Goal: Task Accomplishment & Management: Complete application form

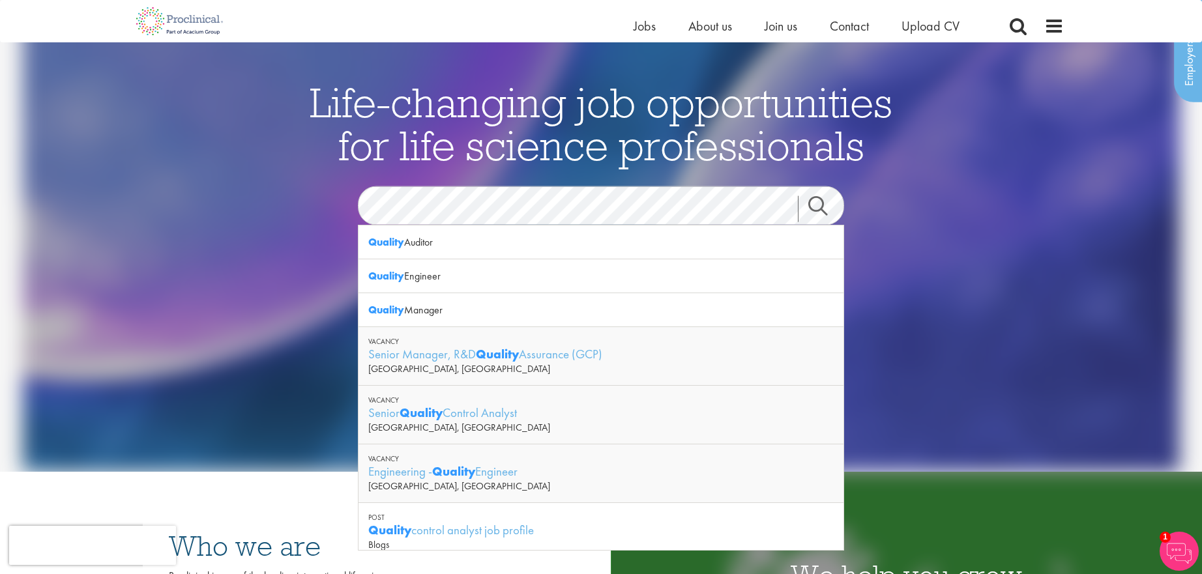
click at [823, 205] on link "Search" at bounding box center [826, 209] width 56 height 26
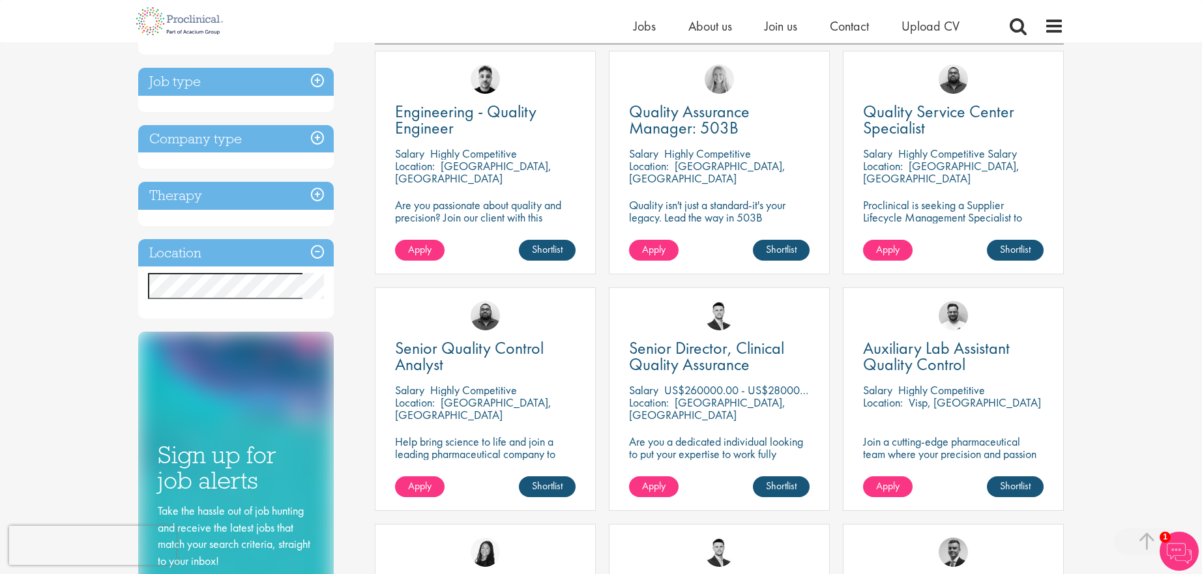
scroll to position [246, 0]
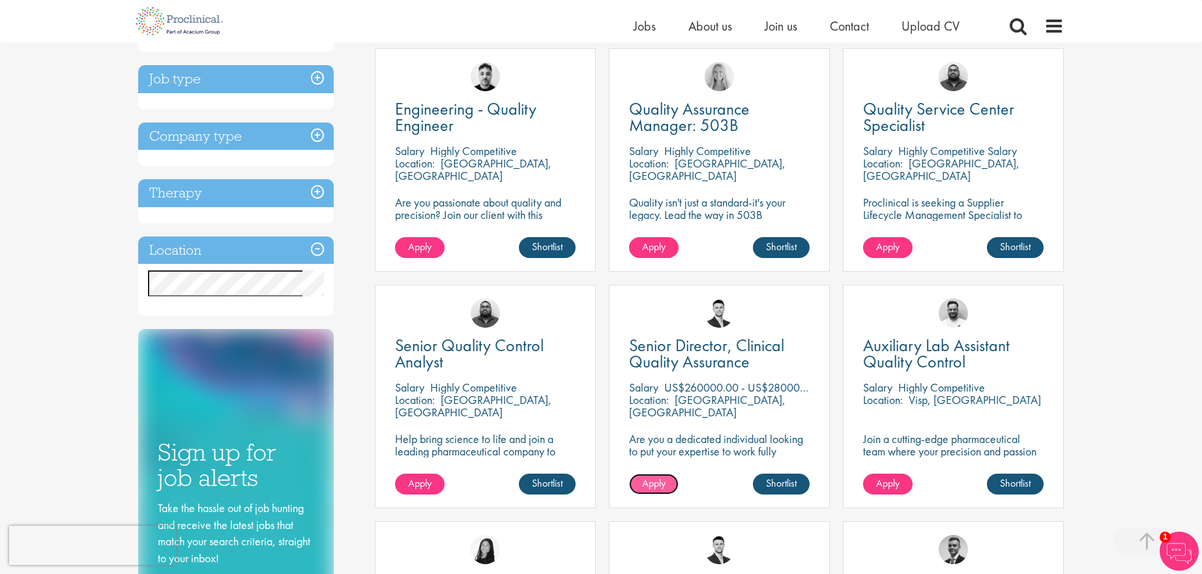
click at [651, 488] on span "Apply" at bounding box center [653, 484] width 23 height 14
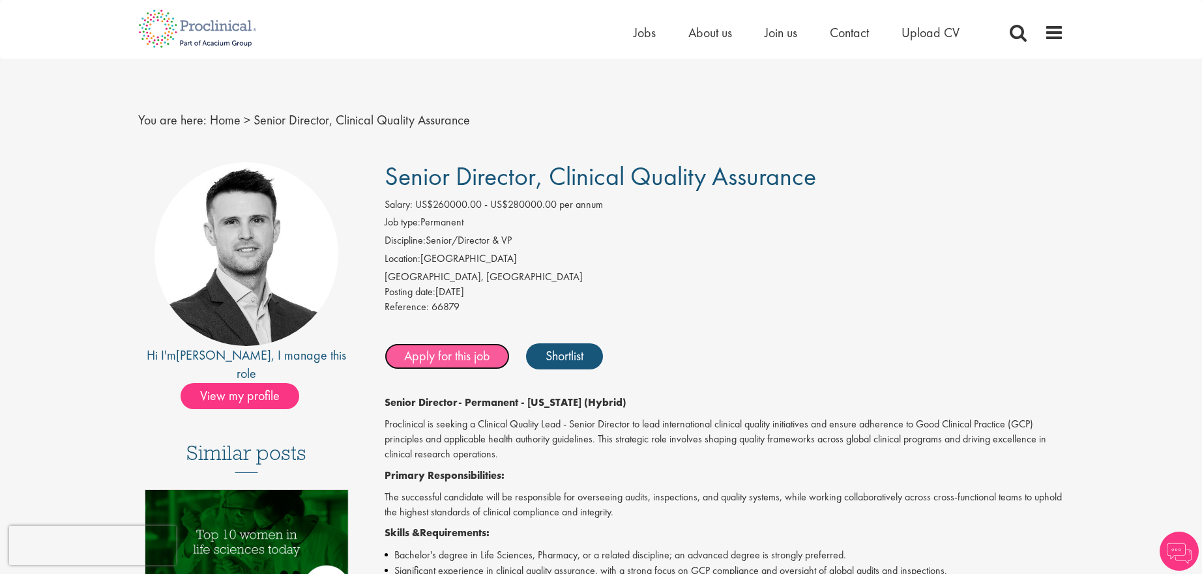
click at [463, 356] on link "Apply for this job" at bounding box center [447, 357] width 125 height 26
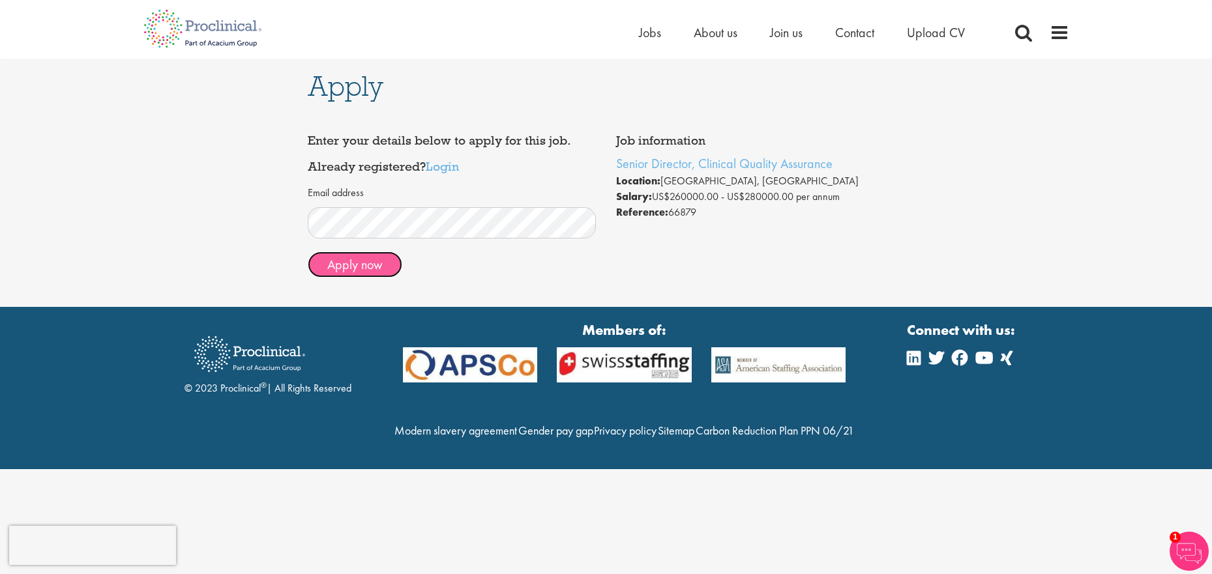
click at [361, 263] on button "Apply now" at bounding box center [355, 265] width 95 height 26
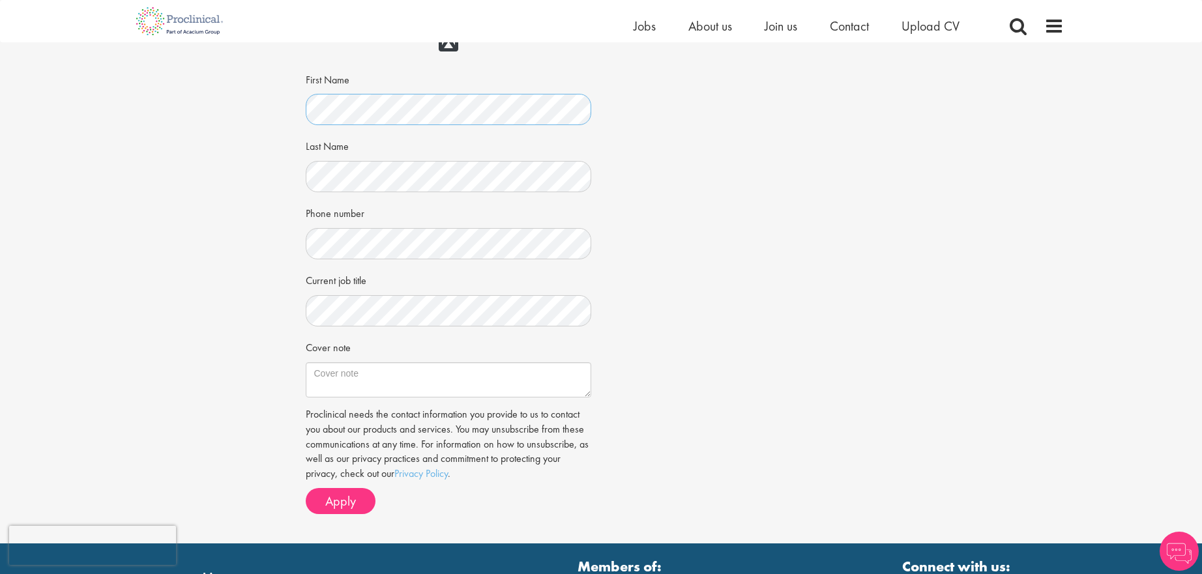
scroll to position [192, 0]
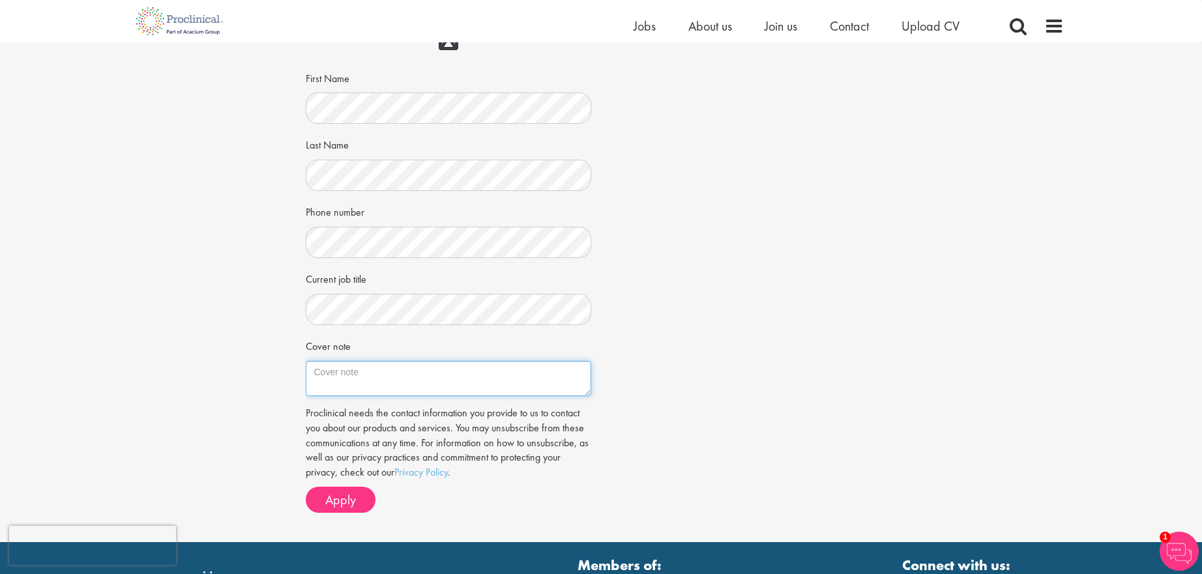
click at [351, 371] on textarea "Cover note" at bounding box center [449, 378] width 286 height 35
paste textarea "Quality Assurance Department Head (Senior Director/former Head of Auditing of K…"
type textarea "Quality Assurance Department Head (Senior Director/former Head of Auditing of K…"
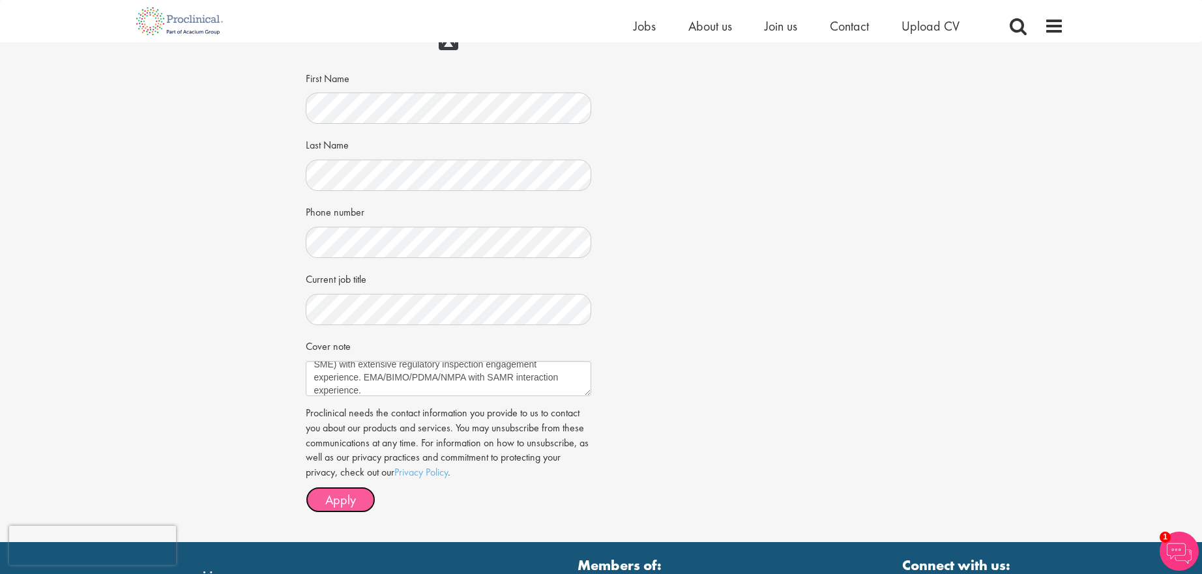
click at [332, 502] on span "Apply" at bounding box center [340, 500] width 31 height 17
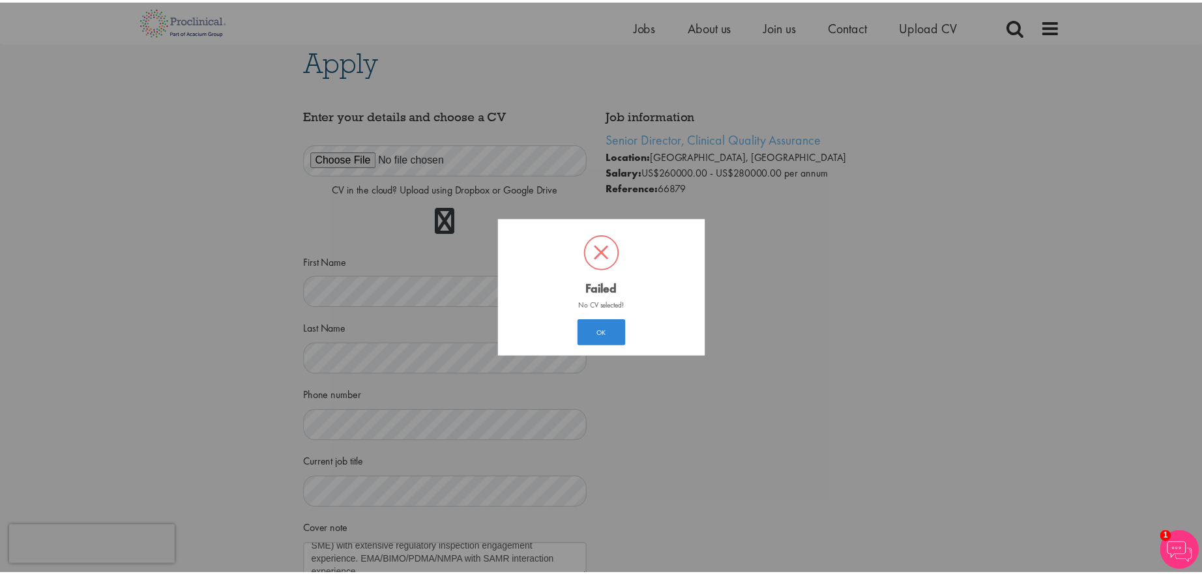
scroll to position [7, 0]
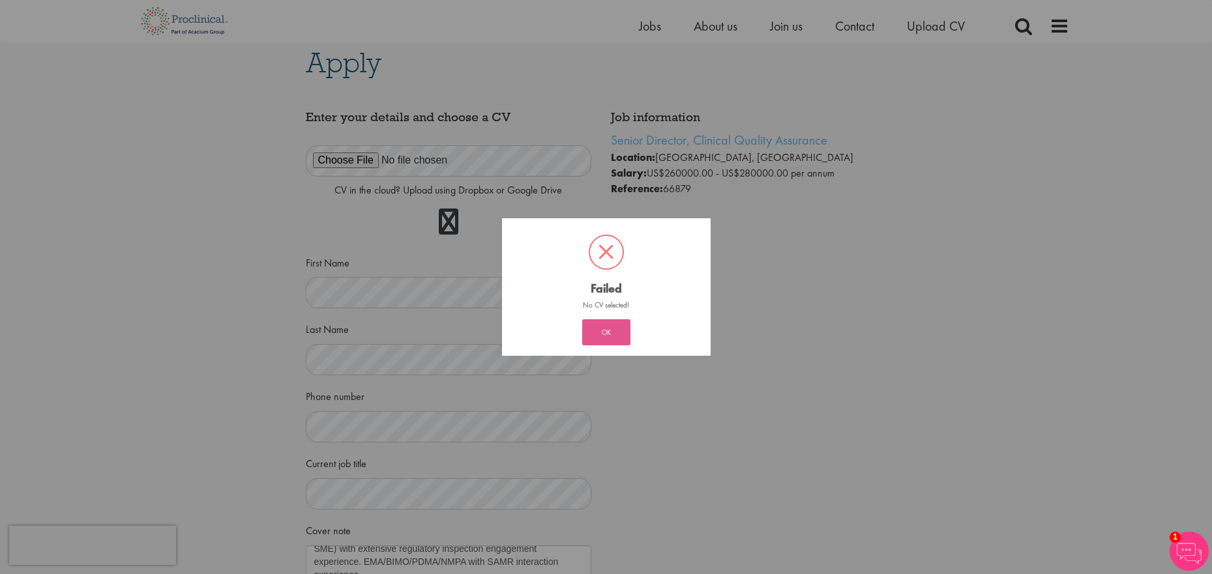
click at [610, 331] on button "OK" at bounding box center [606, 332] width 48 height 26
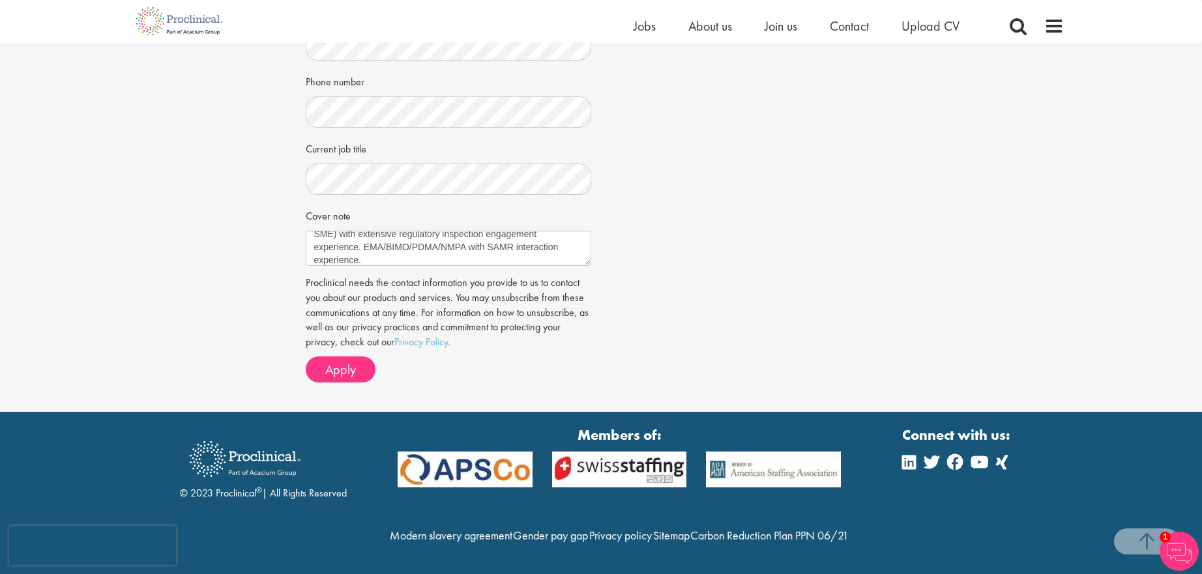
scroll to position [350, 0]
click at [333, 361] on span "Apply" at bounding box center [340, 369] width 31 height 17
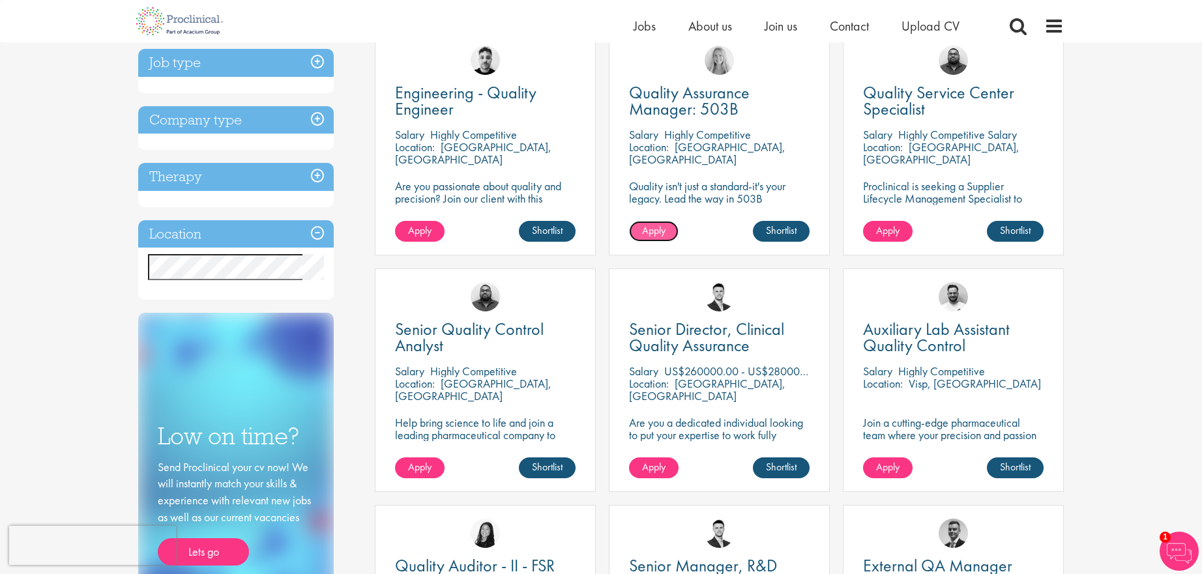
click at [650, 231] on span "Apply" at bounding box center [653, 231] width 23 height 14
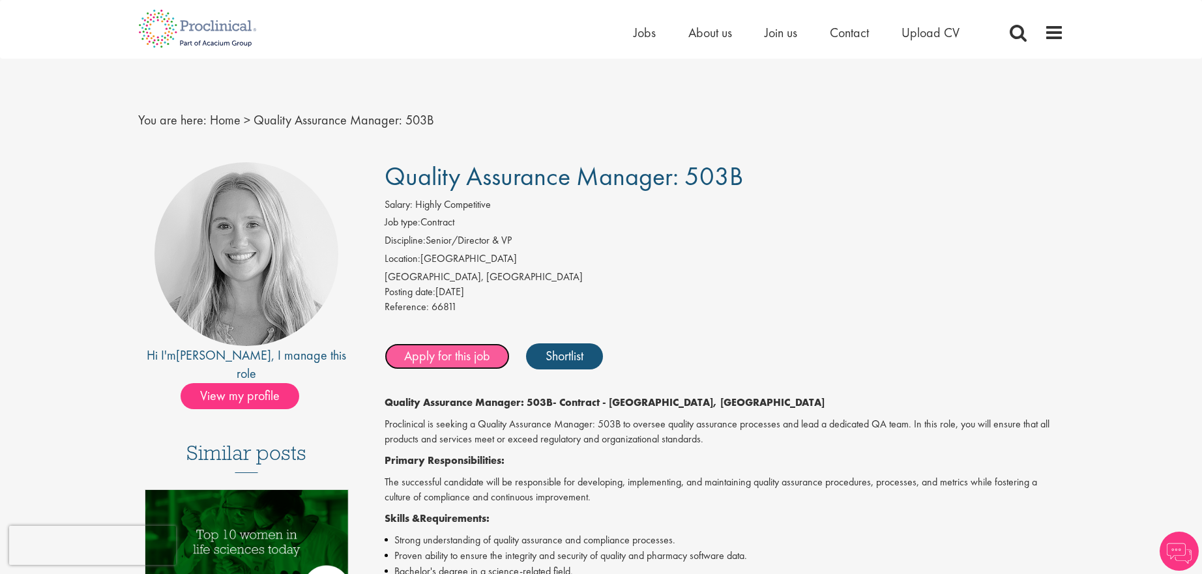
click at [460, 359] on link "Apply for this job" at bounding box center [447, 357] width 125 height 26
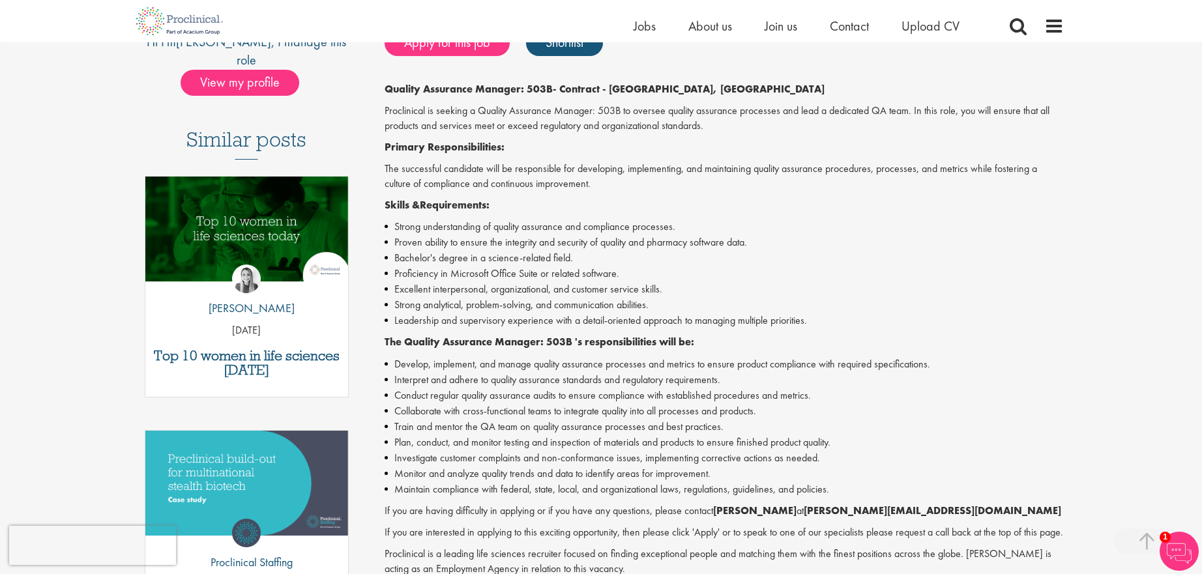
scroll to position [300, 0]
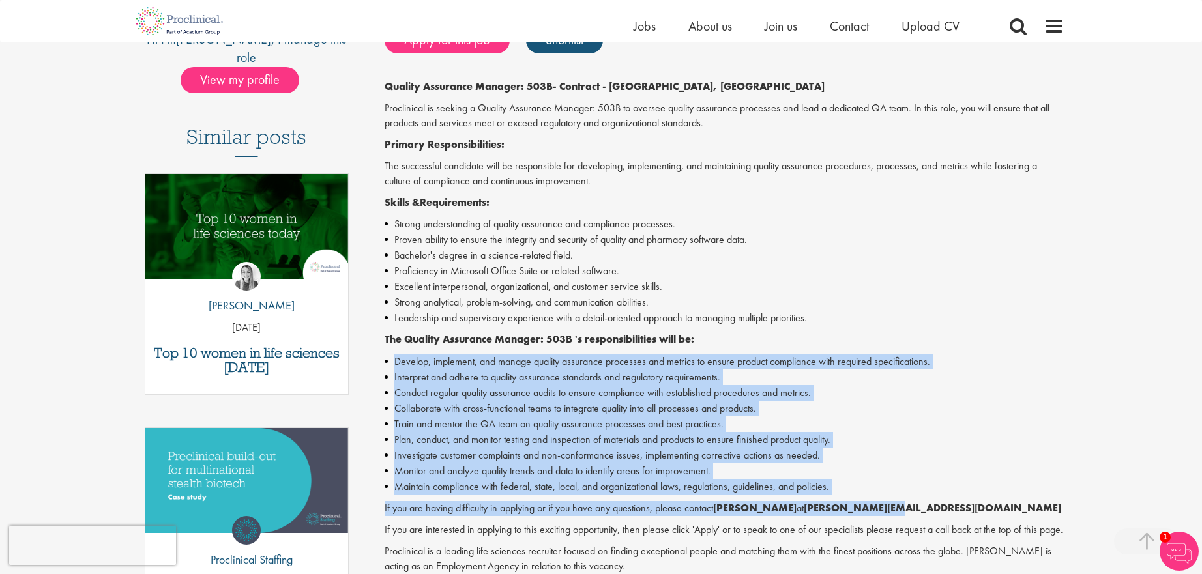
drag, startPoint x: 390, startPoint y: 361, endPoint x: 880, endPoint y: 508, distance: 511.3
click at [880, 508] on div "Quality Assurance Manager: 503B - Contract - Kennett Square, PA Proclinical is …" at bounding box center [725, 345] width 680 height 531
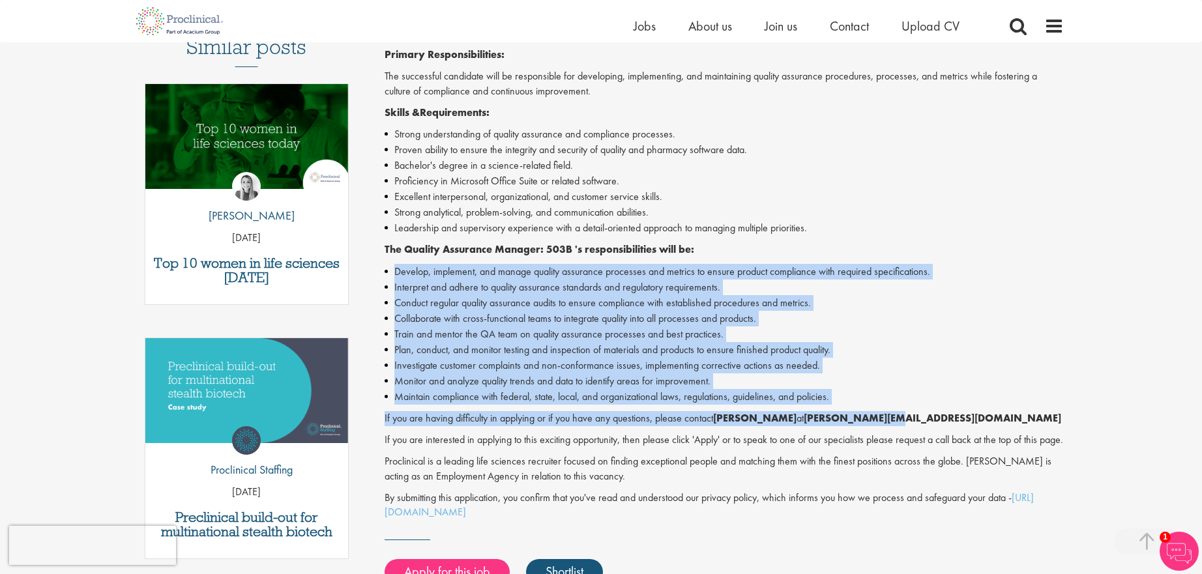
scroll to position [400, 0]
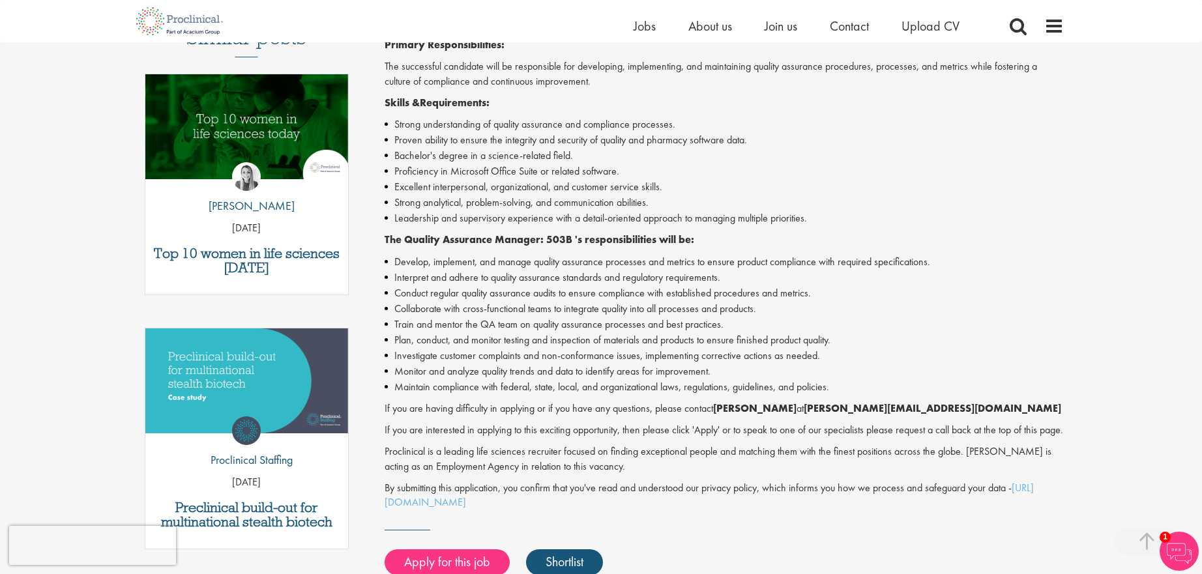
click at [713, 431] on p "If you are interested in applying to this exciting opportunity, then please cli…" at bounding box center [725, 430] width 680 height 15
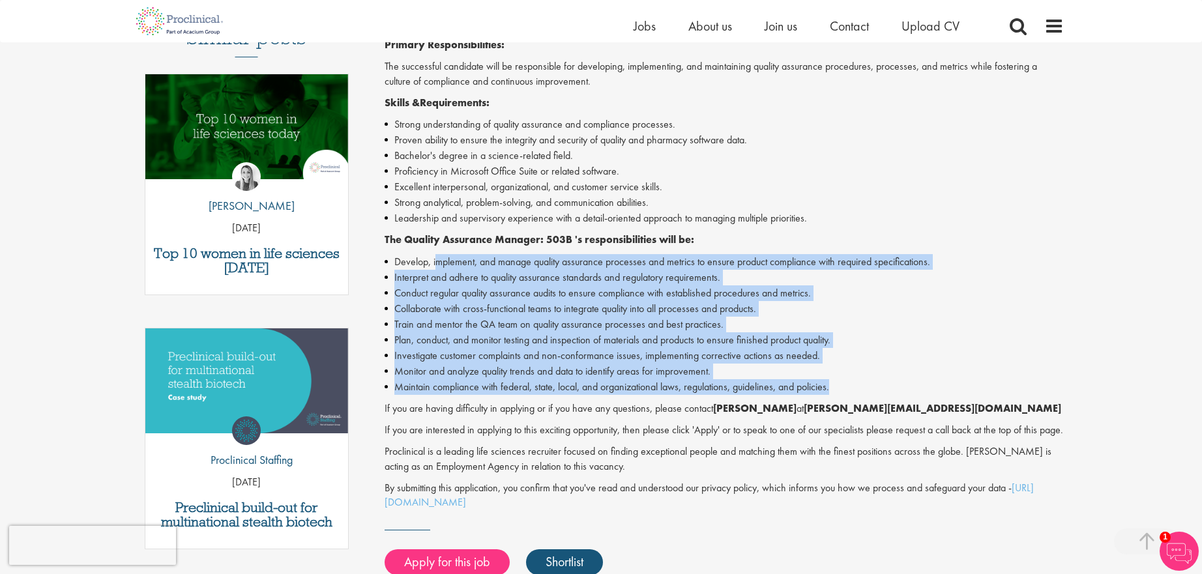
drag, startPoint x: 836, startPoint y: 394, endPoint x: 435, endPoint y: 269, distance: 420.2
click at [435, 269] on ul "Develop, implement, and manage quality assurance processes and metrics to ensur…" at bounding box center [725, 324] width 680 height 141
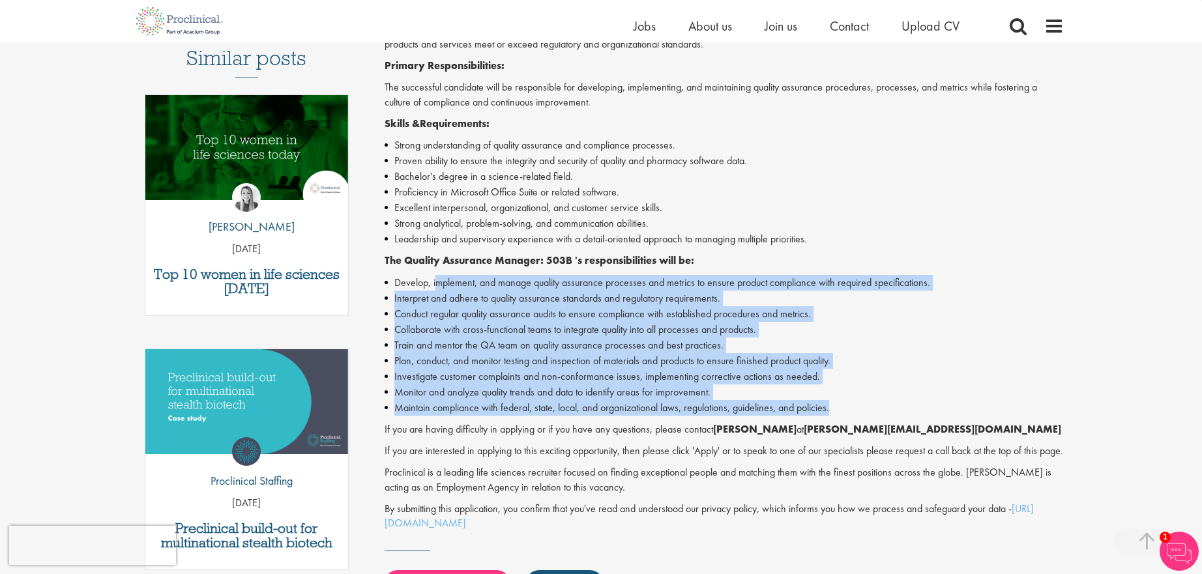
scroll to position [375, 0]
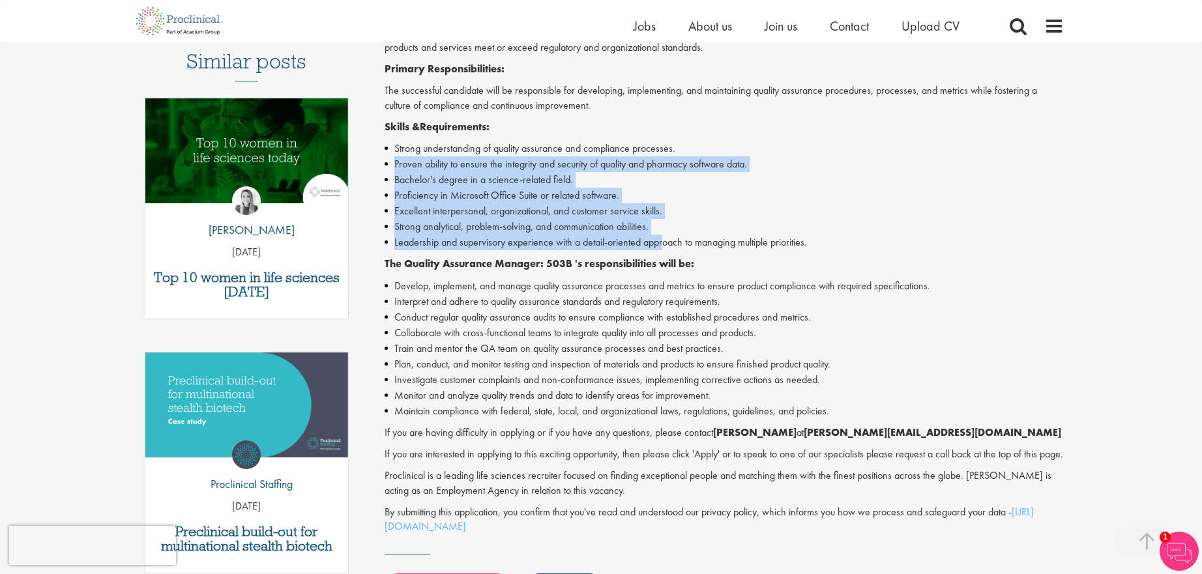
drag, startPoint x: 403, startPoint y: 156, endPoint x: 665, endPoint y: 245, distance: 276.7
click at [665, 245] on ul "Strong understanding of quality assurance and compliance processes. Proven abil…" at bounding box center [725, 196] width 680 height 110
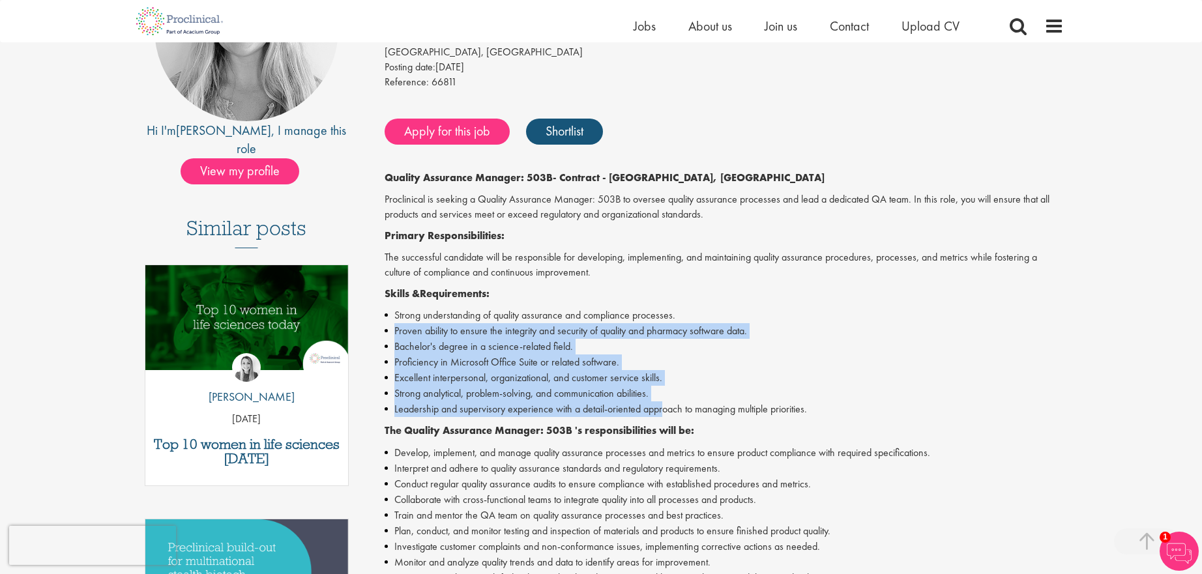
scroll to position [205, 0]
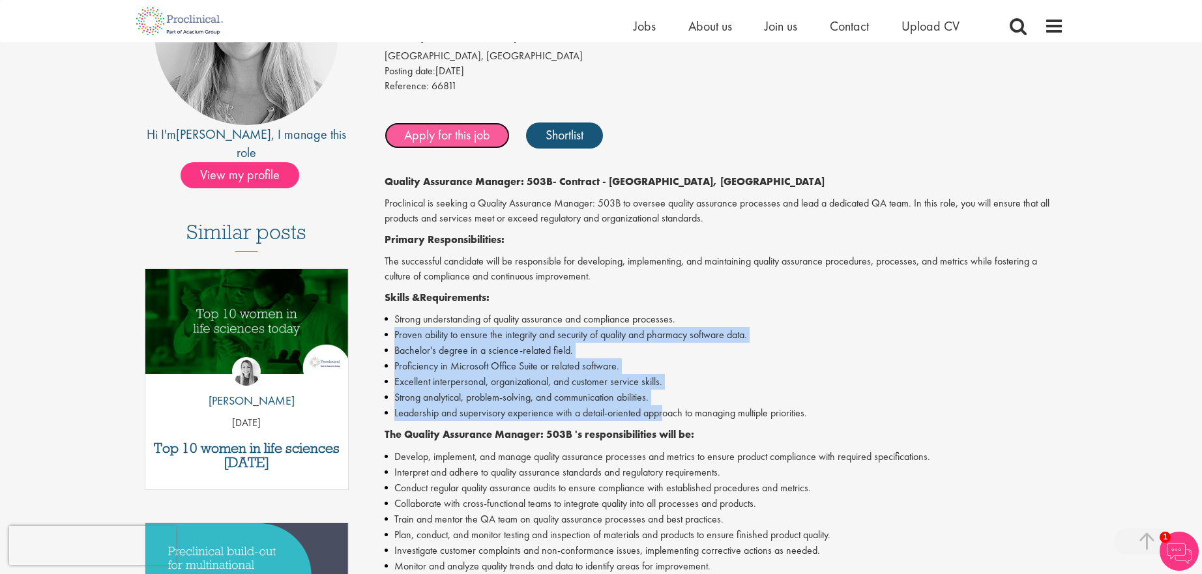
click at [454, 136] on link "Apply for this job" at bounding box center [447, 136] width 125 height 26
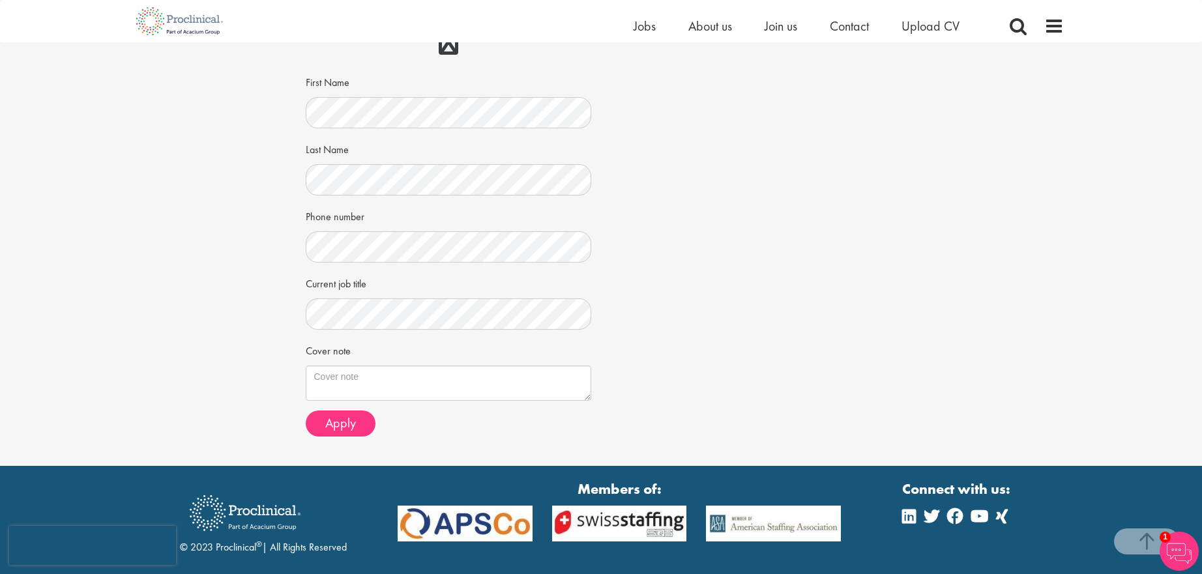
scroll to position [269, 0]
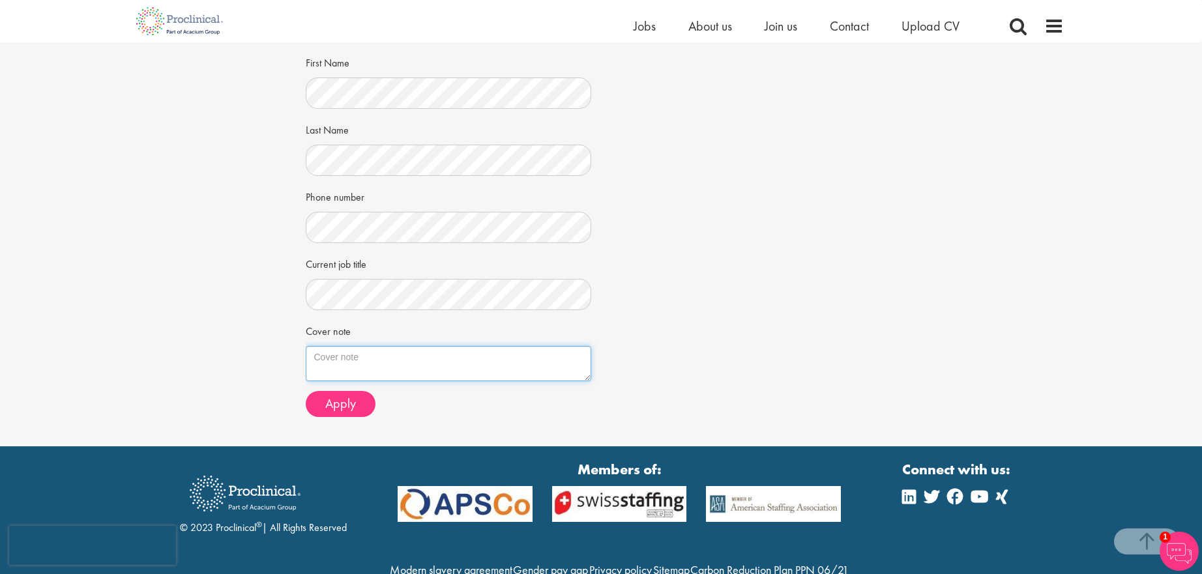
click at [344, 355] on textarea "Cover note" at bounding box center [449, 363] width 286 height 35
paste textarea "Quality Assurance Department Head (Senior Director/former Head of Auditing of K…"
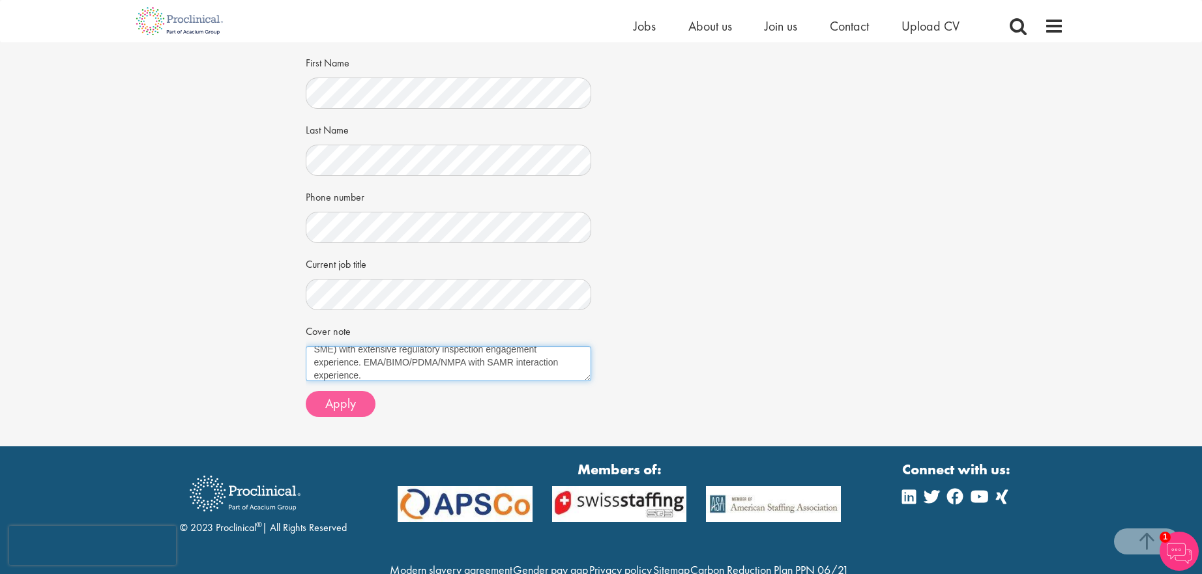
type textarea "Quality Assurance Department Head (Senior Director/former Head of Auditing of K…"
click at [342, 404] on span "Apply" at bounding box center [340, 403] width 31 height 17
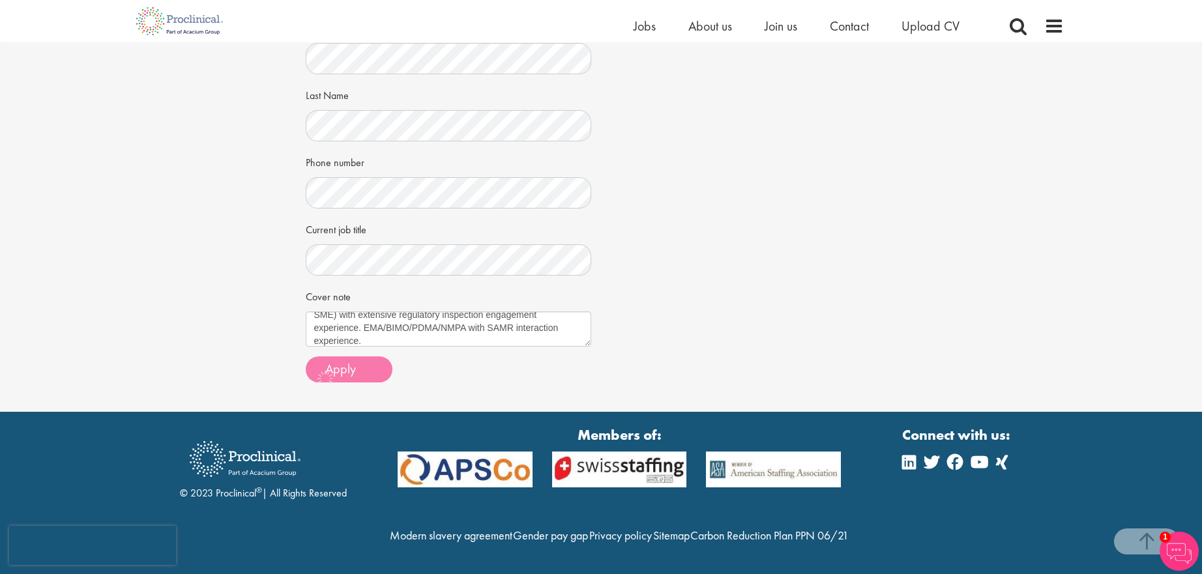
scroll to position [272, 0]
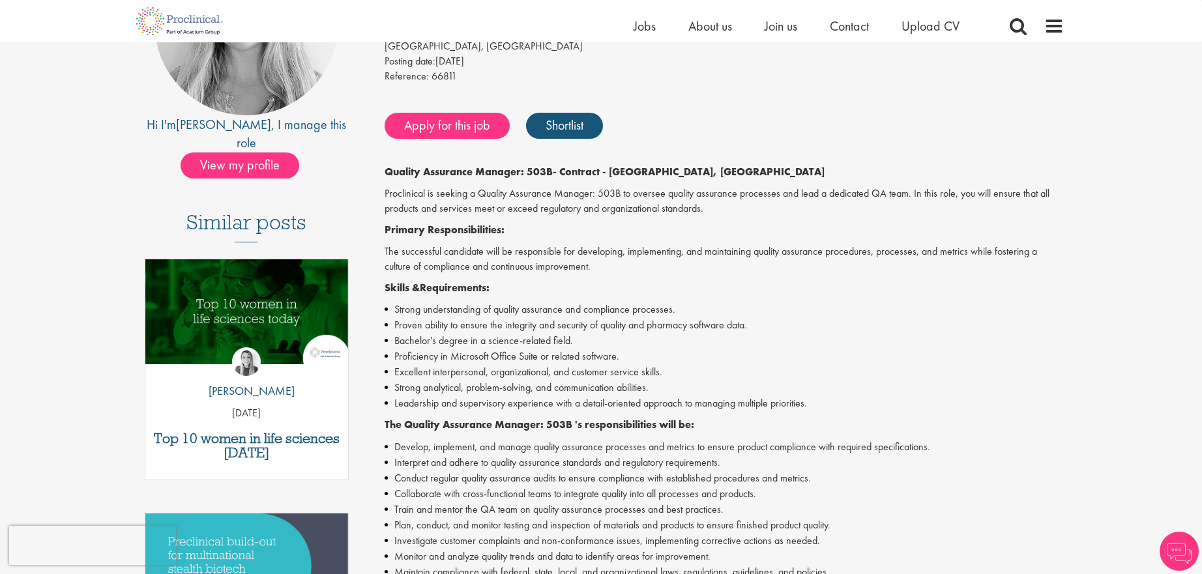
scroll to position [205, 0]
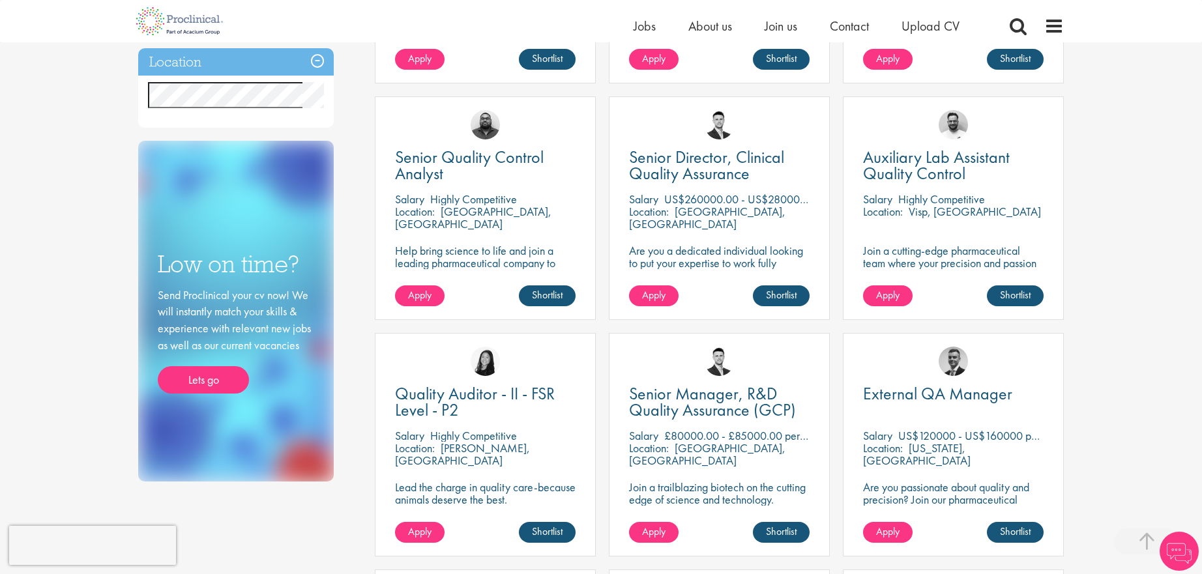
scroll to position [537, 0]
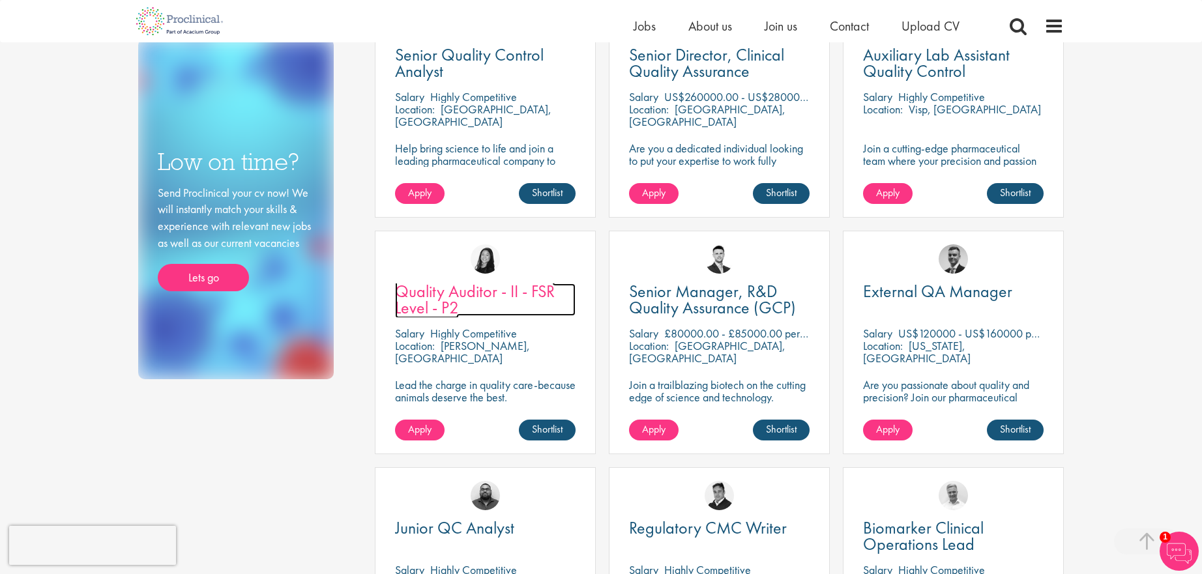
click at [461, 291] on span "Quality Auditor - II - FSR Level - P2" at bounding box center [475, 299] width 160 height 38
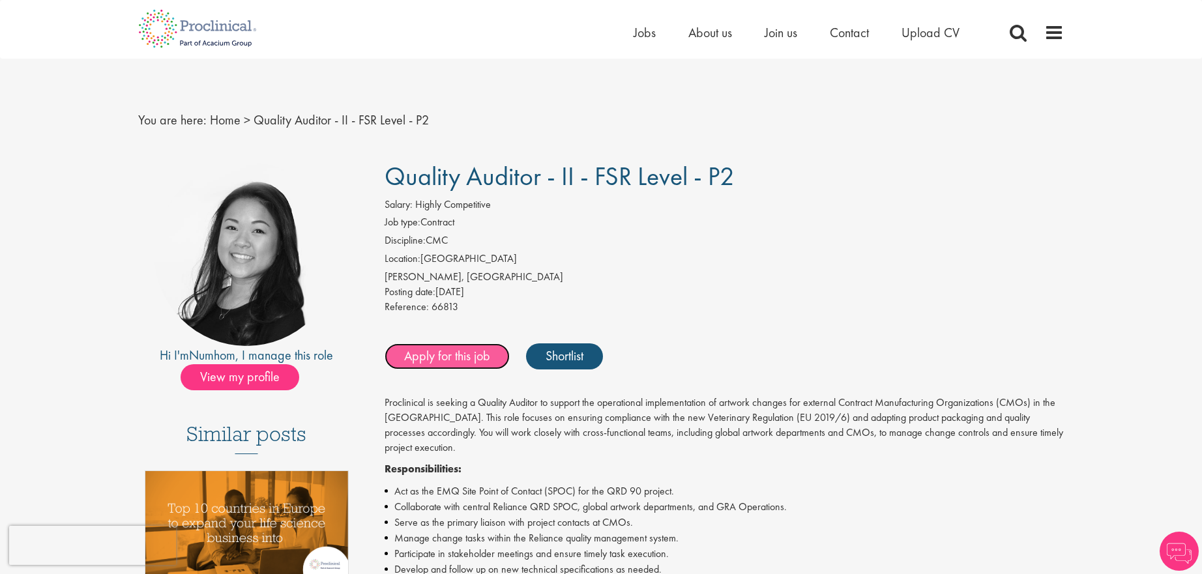
click at [428, 353] on link "Apply for this job" at bounding box center [447, 357] width 125 height 26
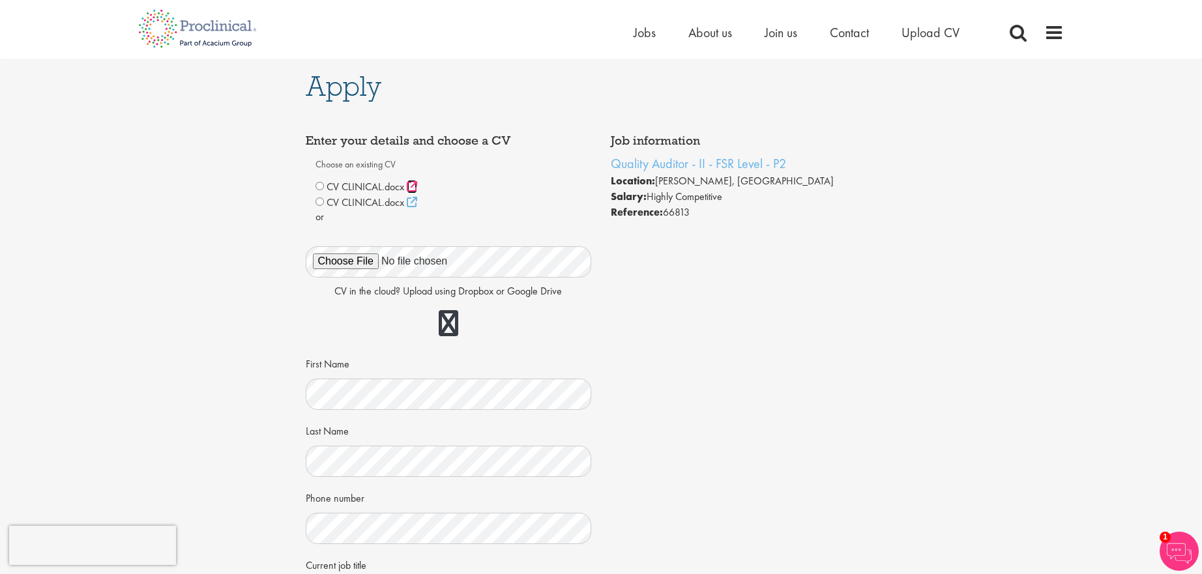
click at [413, 190] on icon at bounding box center [412, 186] width 10 height 10
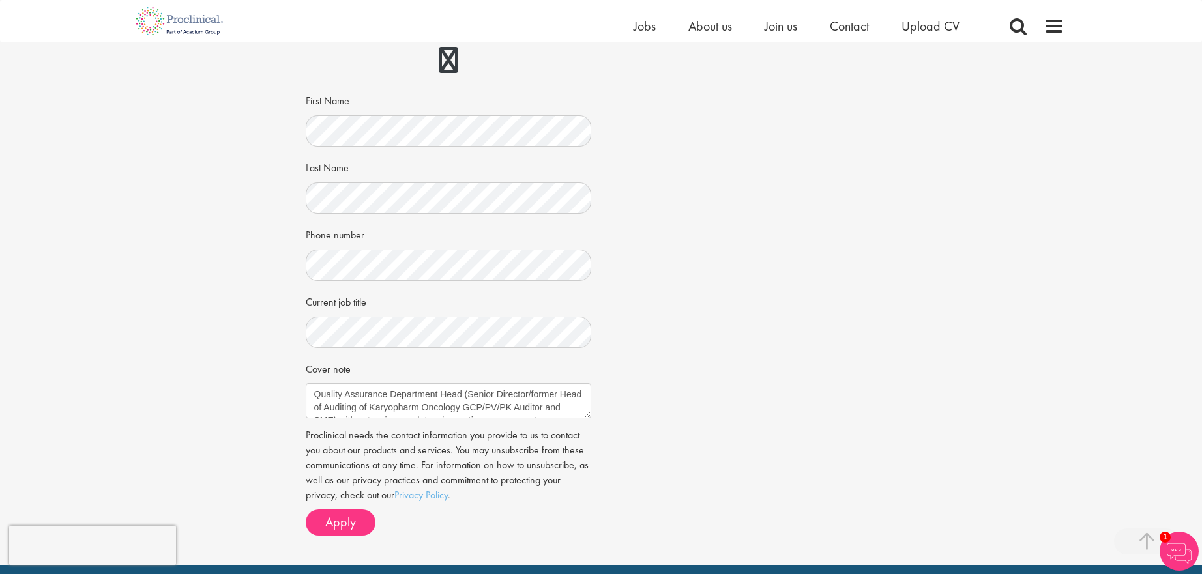
scroll to position [366, 0]
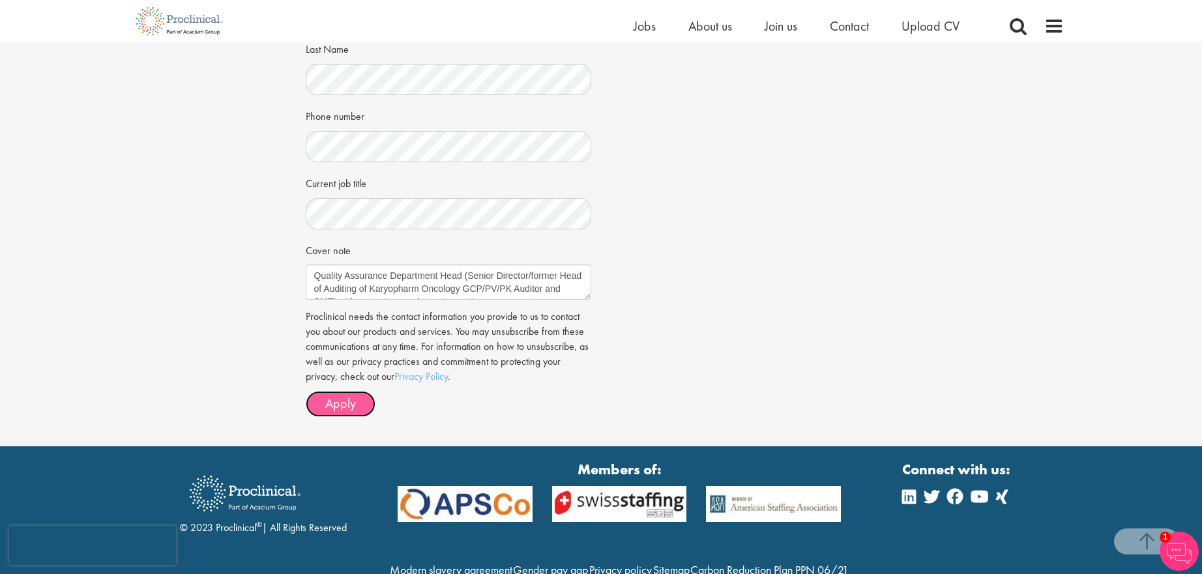
click at [341, 409] on span "Apply" at bounding box center [340, 403] width 31 height 17
